Goal: Check status: Check status

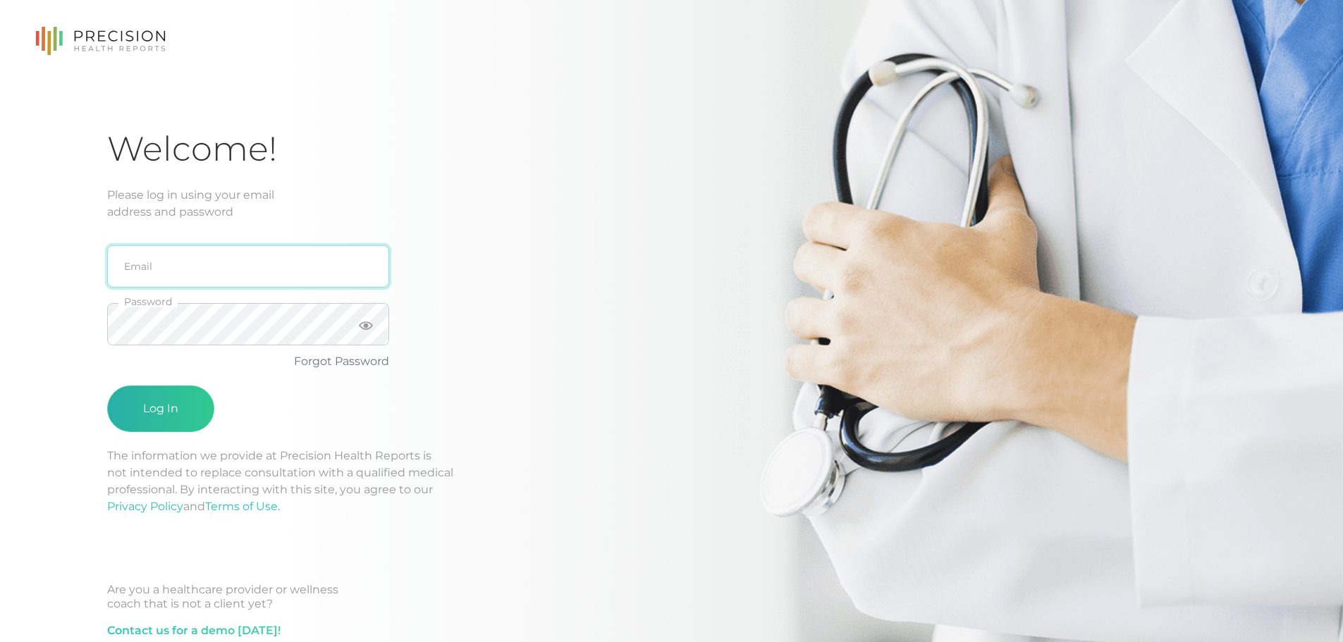
type input "[PERSON_NAME][EMAIL_ADDRESS][DOMAIN_NAME]"
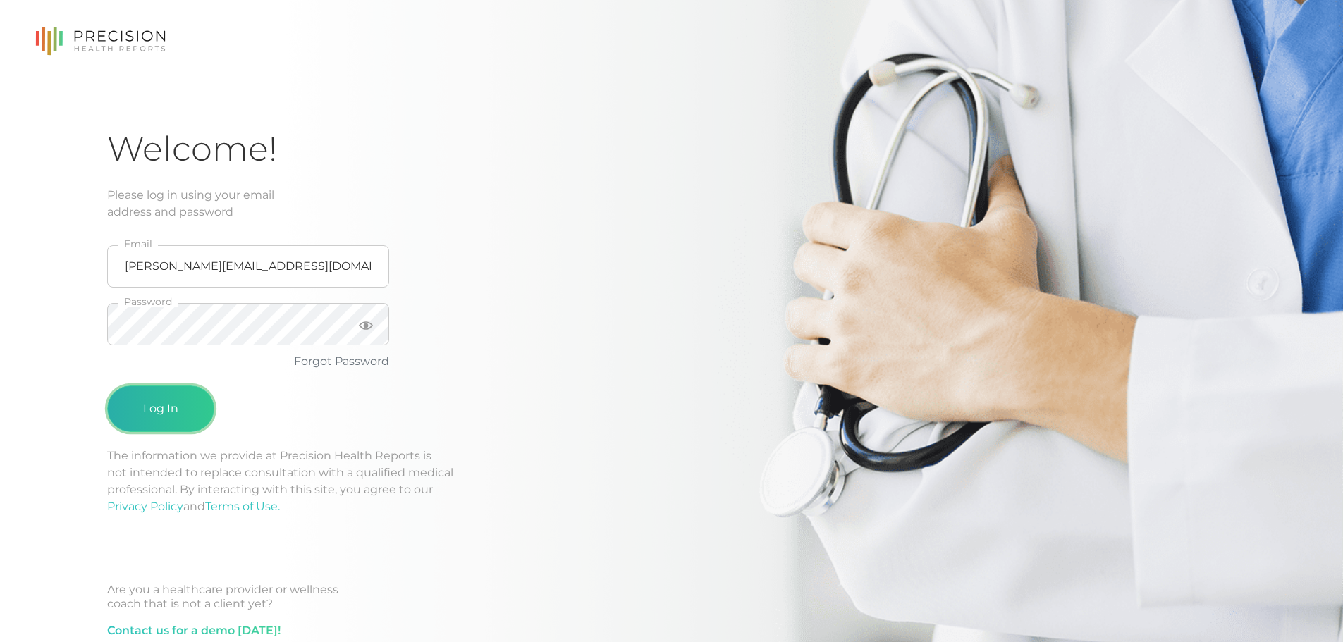
click at [184, 411] on button "Log In" at bounding box center [160, 409] width 107 height 47
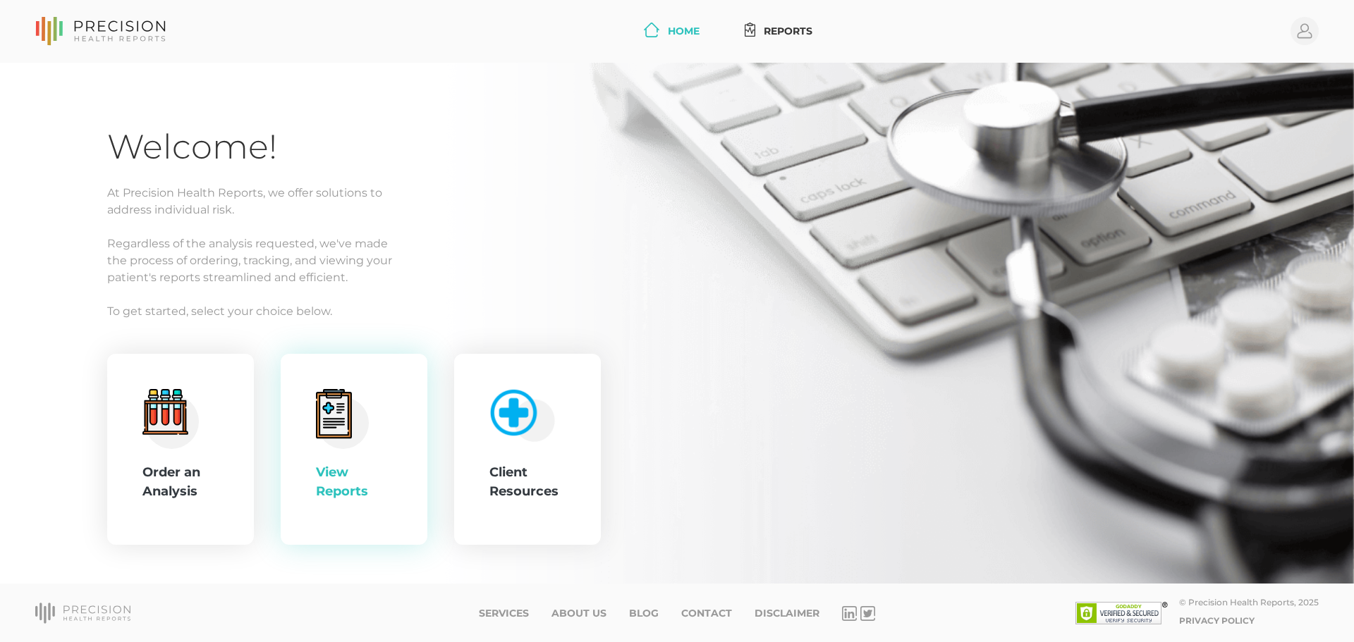
click at [379, 444] on div "View Reports" at bounding box center [354, 449] width 76 height 121
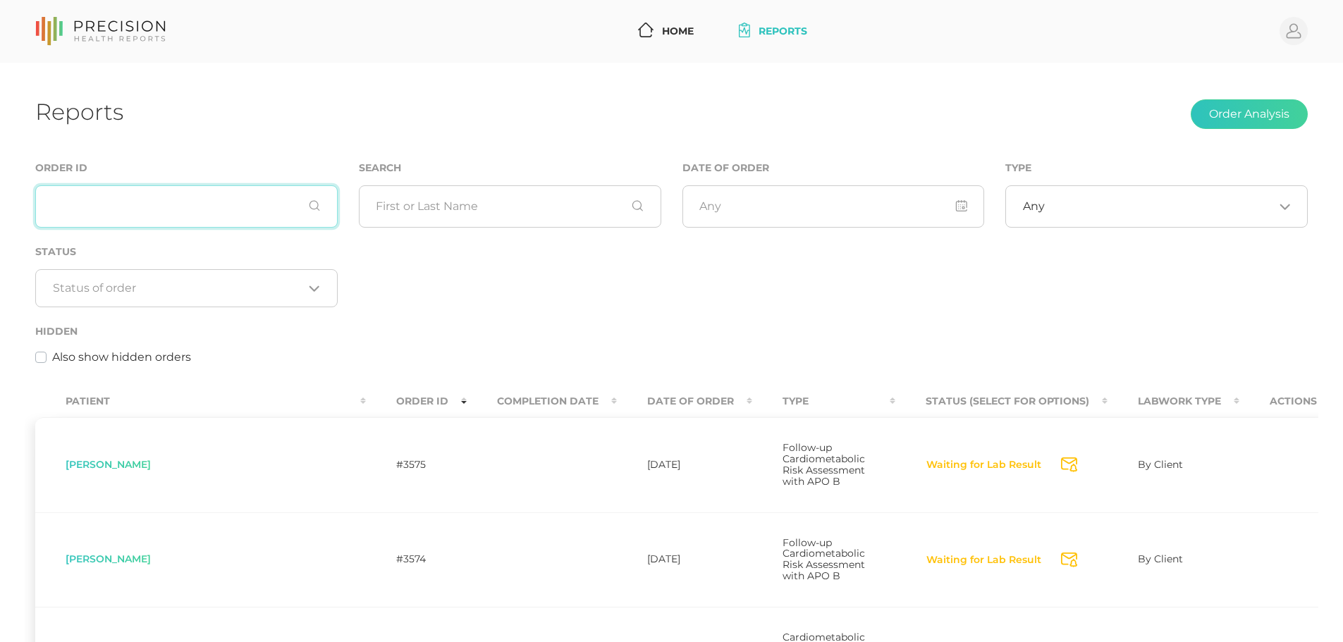
click at [183, 198] on input "text" at bounding box center [186, 206] width 303 height 42
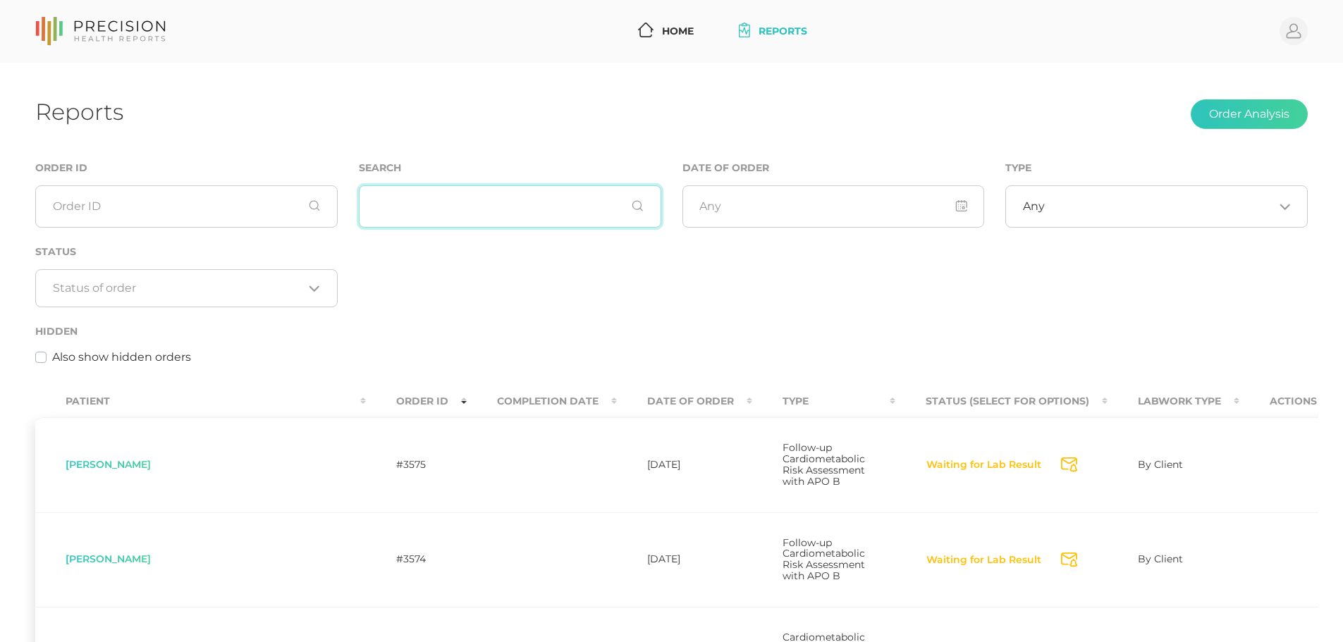
click at [455, 193] on input "text" at bounding box center [510, 206] width 303 height 42
type input "j"
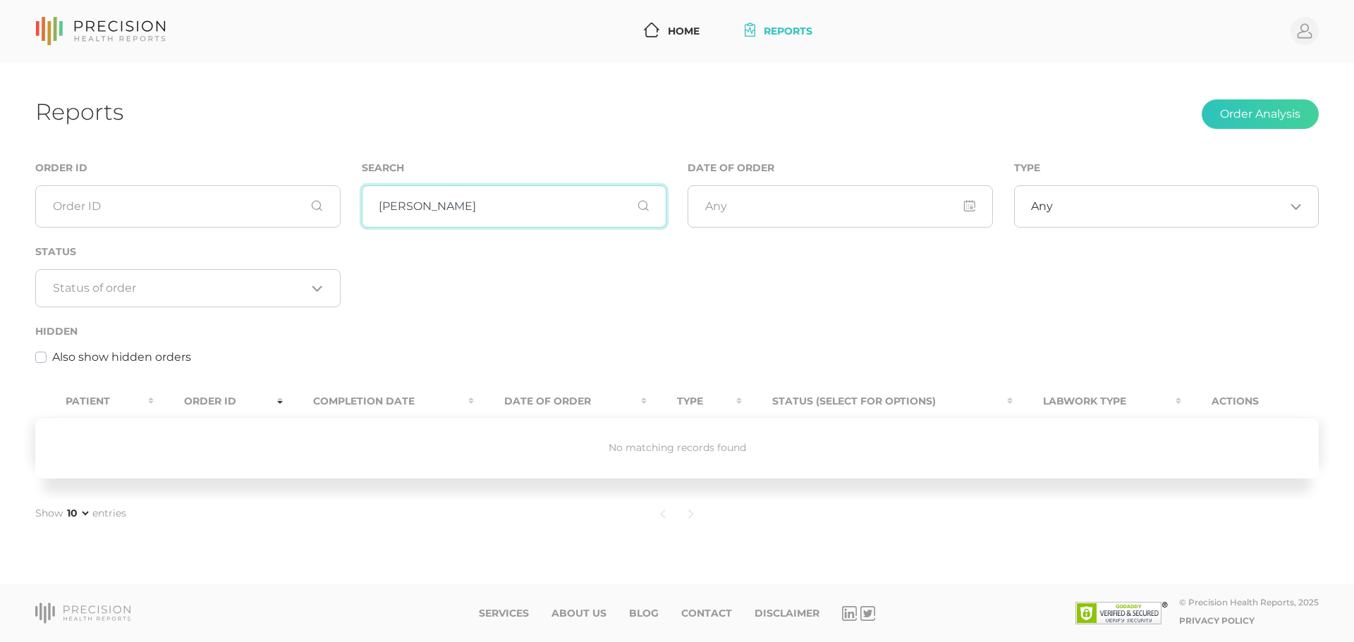
type input "[PERSON_NAME]"
